Goal: Task Accomplishment & Management: Manage account settings

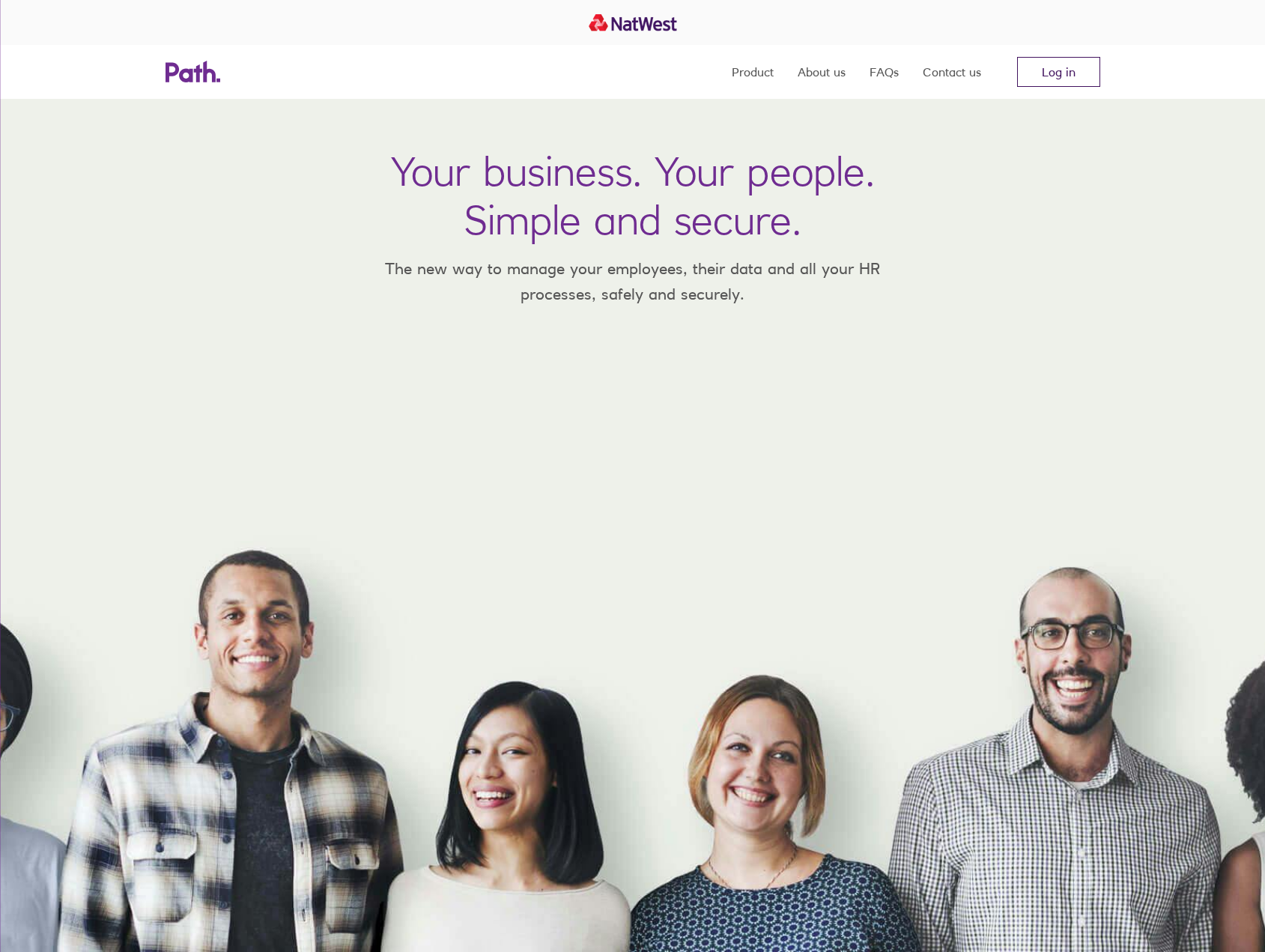
click at [1044, 68] on link "Log in" at bounding box center [1059, 72] width 83 height 30
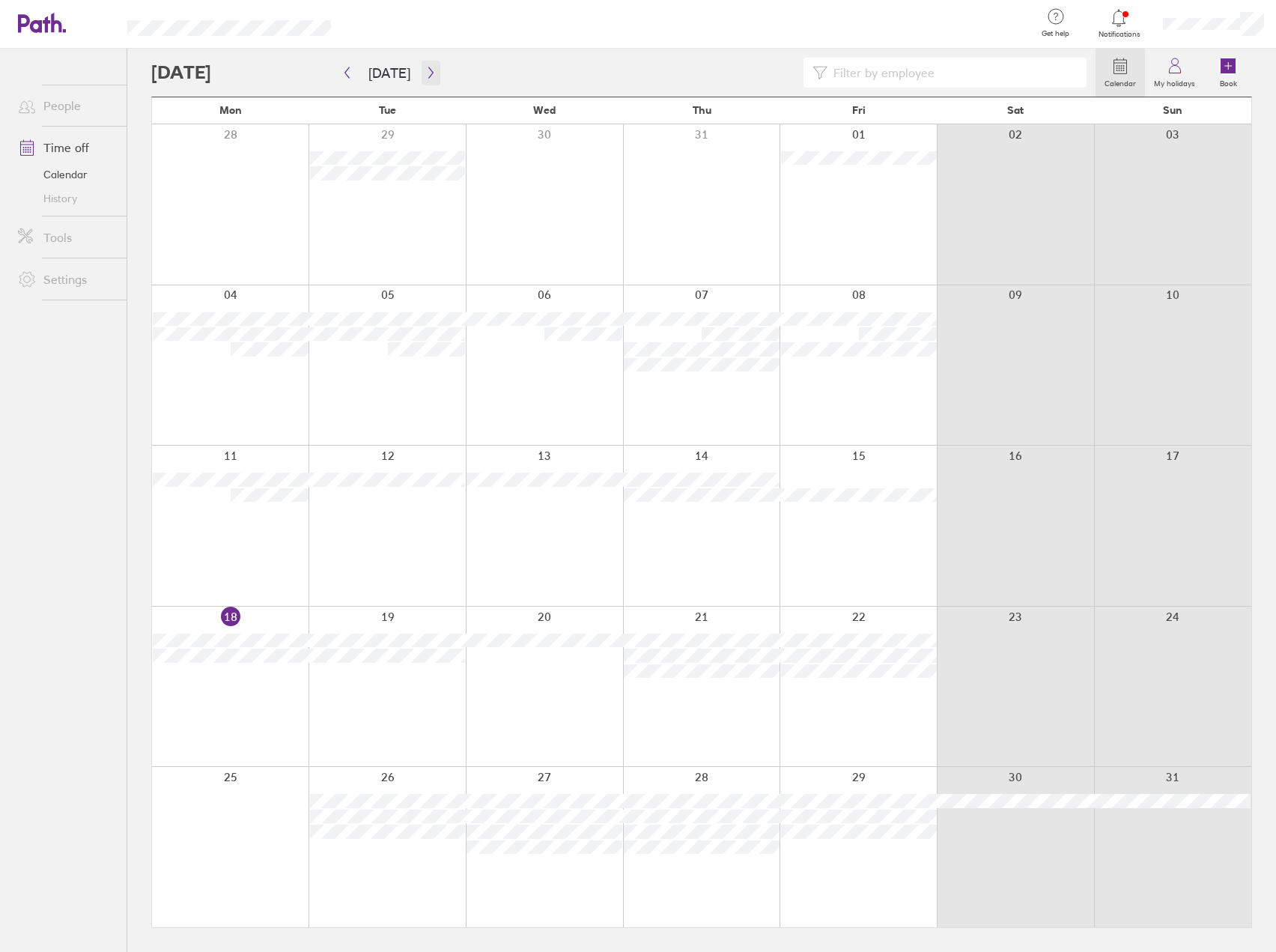
click at [429, 74] on icon "button" at bounding box center [430, 72] width 12 height 12
click at [433, 78] on button "button" at bounding box center [430, 73] width 19 height 25
click at [425, 71] on icon "button" at bounding box center [430, 72] width 12 height 12
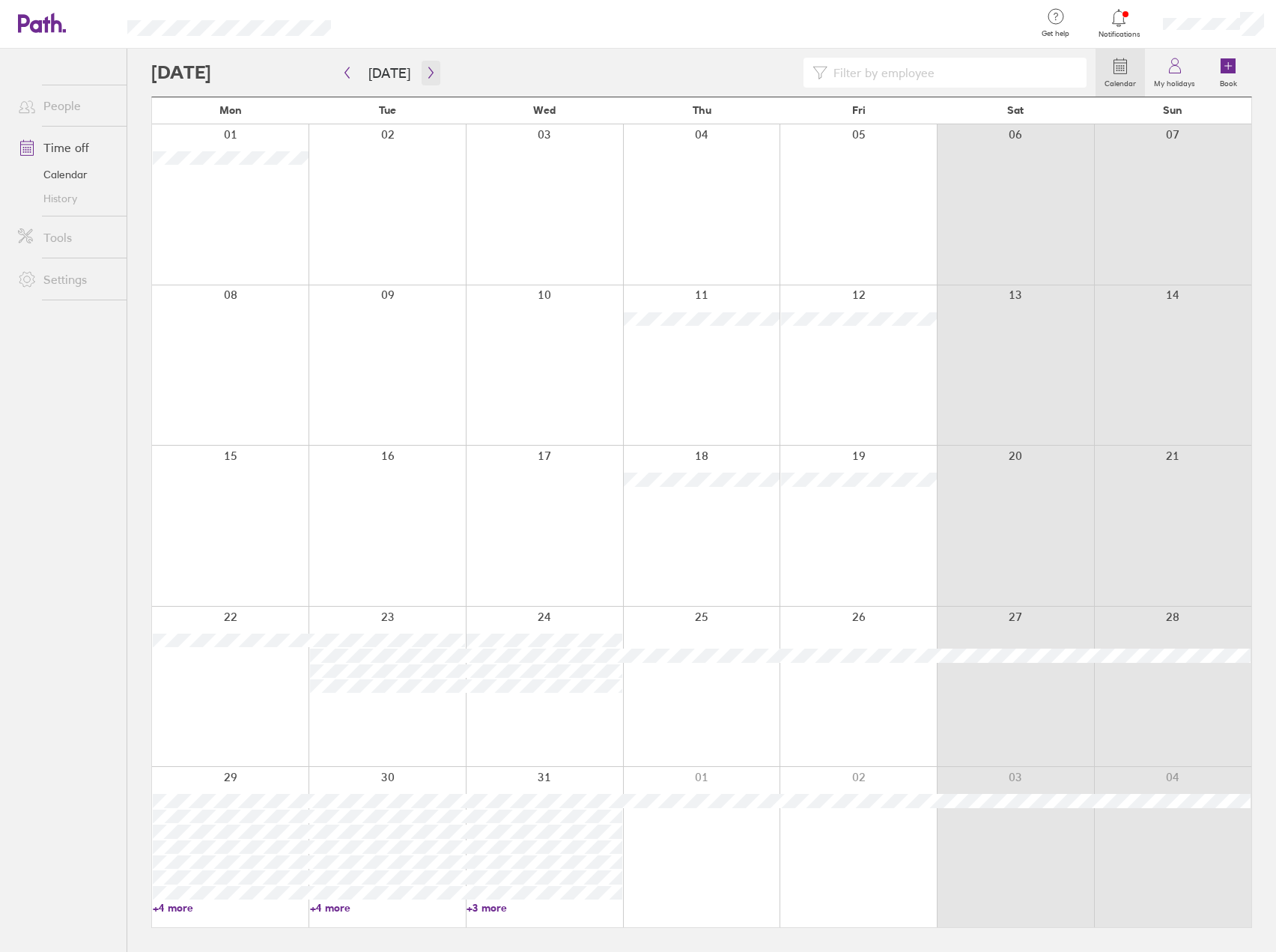
click at [425, 71] on icon "button" at bounding box center [430, 72] width 12 height 12
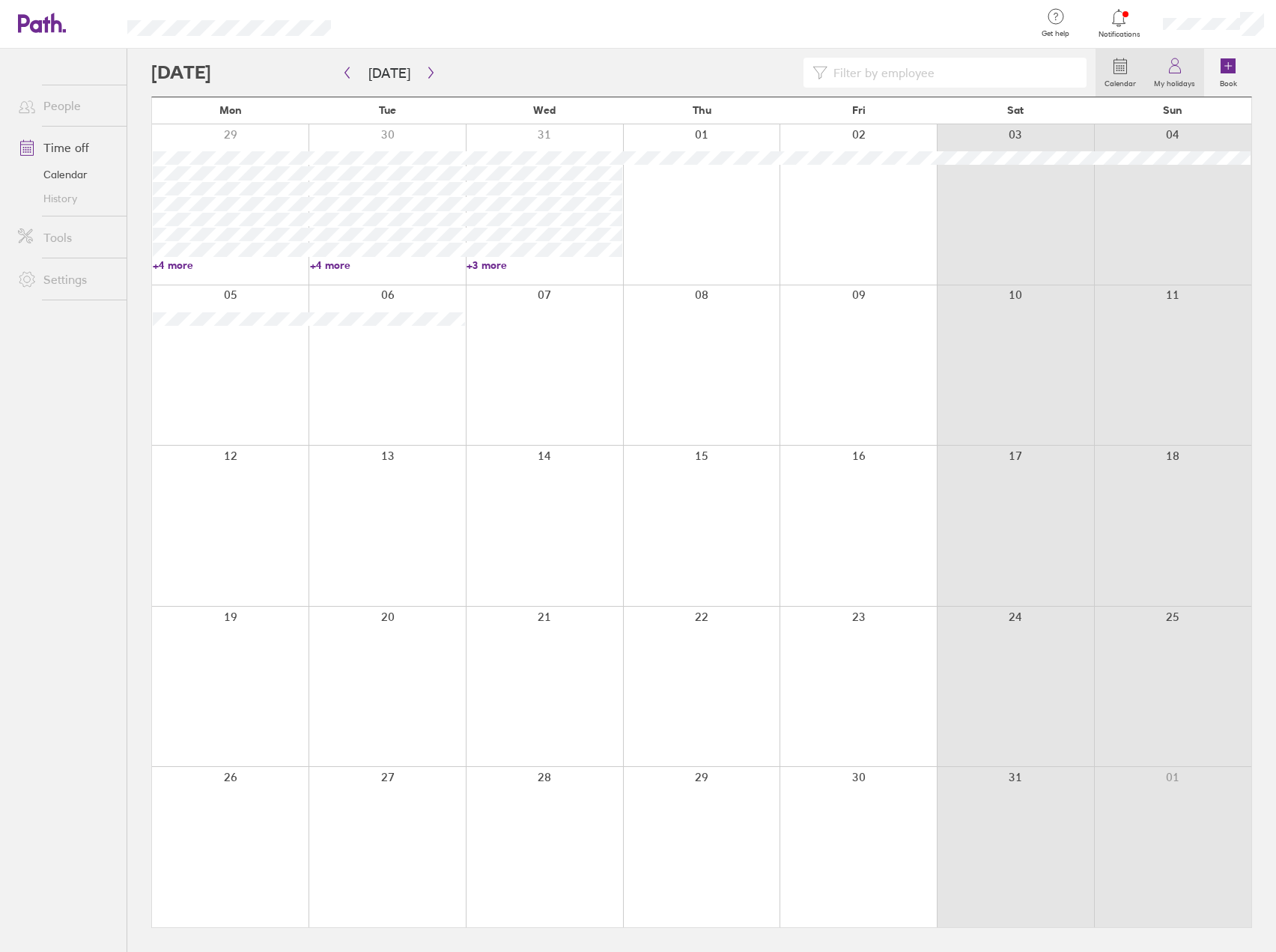
drag, startPoint x: 1183, startPoint y: 79, endPoint x: 1184, endPoint y: 90, distance: 11.0
click at [1182, 79] on label "My holidays" at bounding box center [1174, 81] width 59 height 13
